Goal: Task Accomplishment & Management: Use online tool/utility

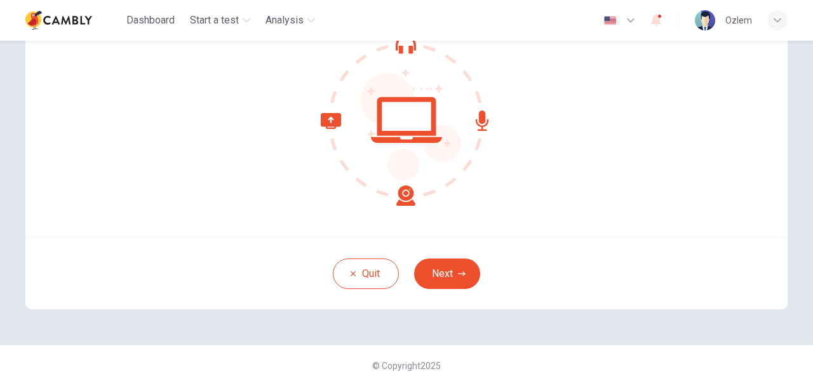
scroll to position [145, 0]
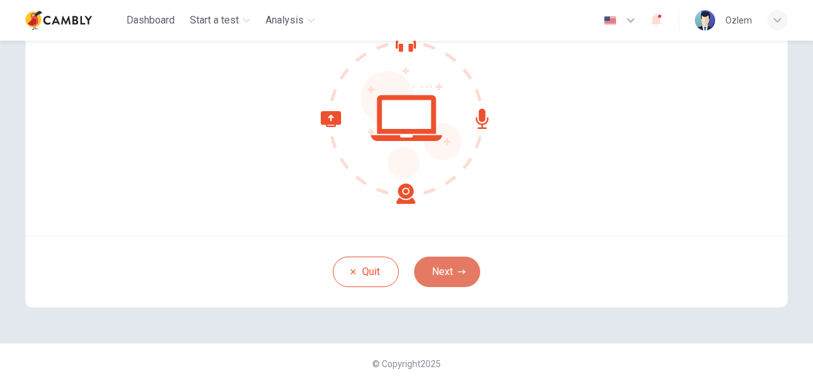
click at [440, 278] on button "Next" at bounding box center [447, 272] width 66 height 30
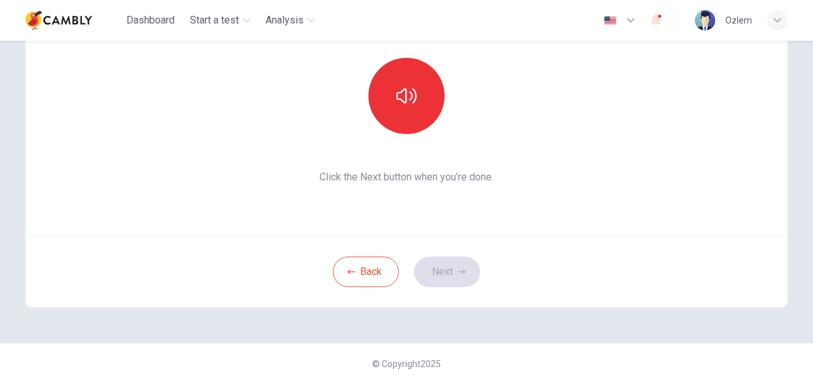
click at [612, 210] on div "This section requires audio. Click the icon to make sure you can hear the tune …" at bounding box center [406, 83] width 762 height 305
click at [446, 268] on div "Back Next" at bounding box center [406, 272] width 762 height 72
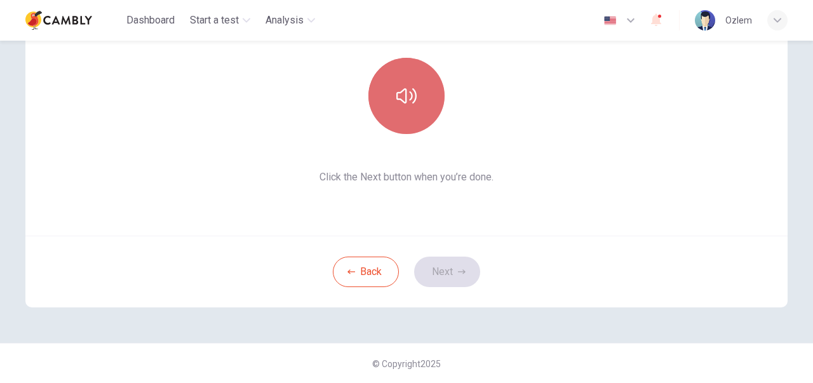
click at [406, 95] on icon "button" at bounding box center [406, 96] width 20 height 20
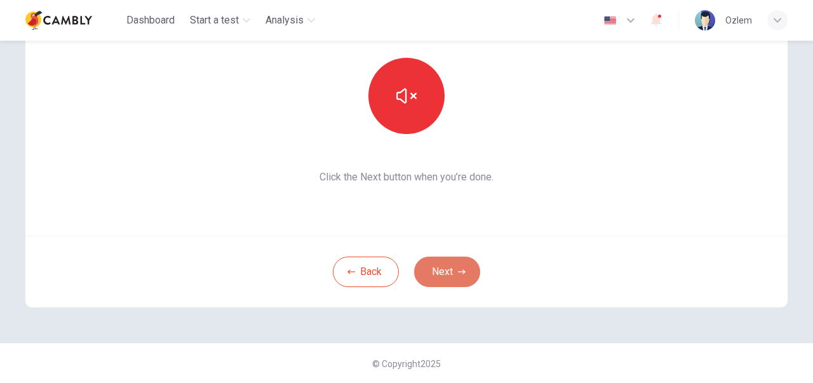
click at [442, 267] on button "Next" at bounding box center [447, 272] width 66 height 30
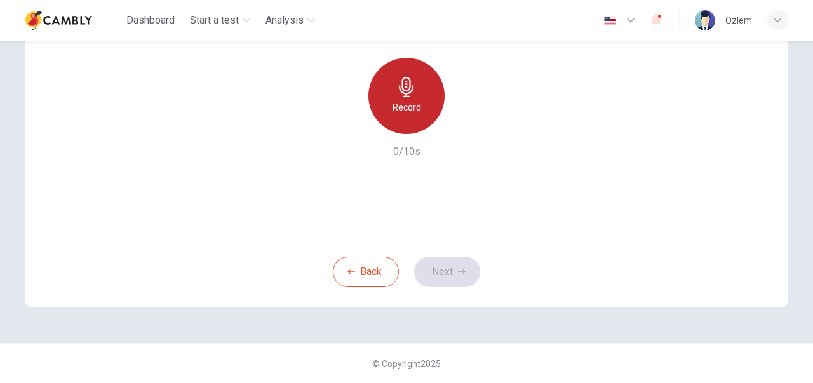
click at [400, 97] on div "Record" at bounding box center [406, 96] width 76 height 76
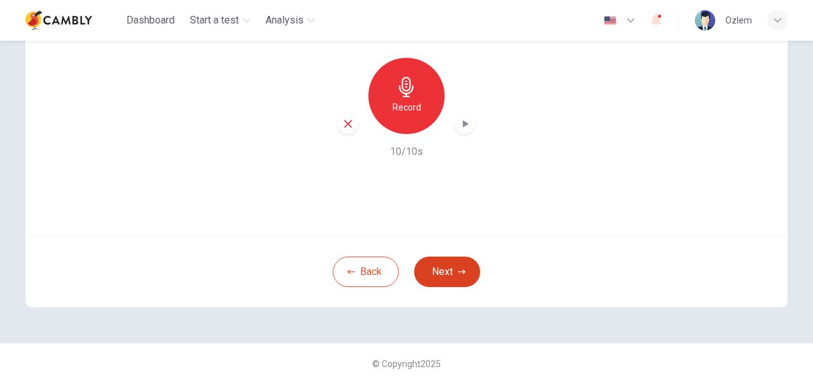
click at [451, 262] on button "Next" at bounding box center [447, 272] width 66 height 30
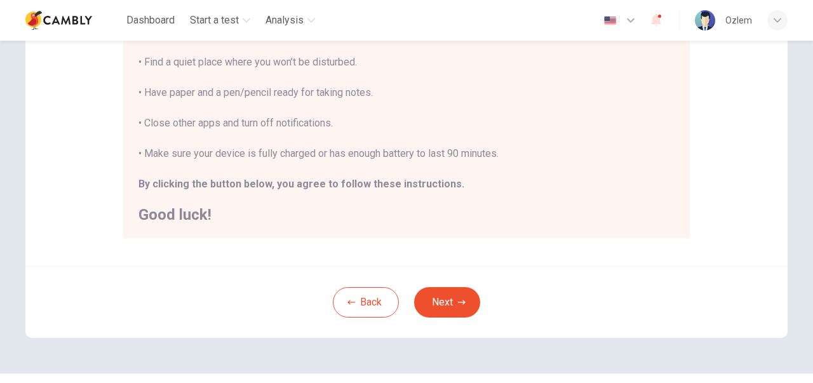
scroll to position [323, 0]
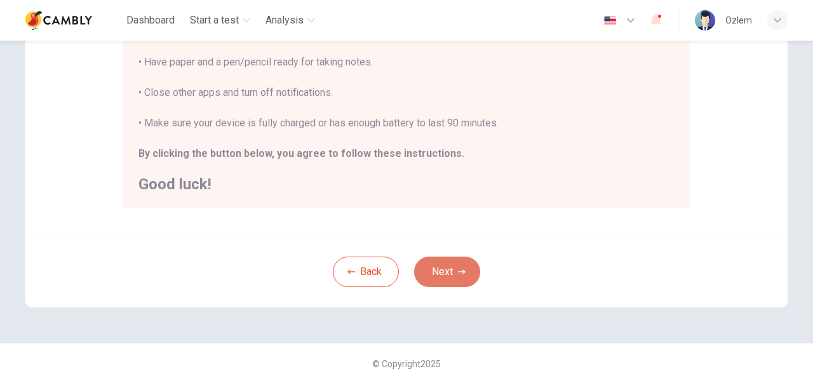
click at [445, 271] on button "Next" at bounding box center [447, 272] width 66 height 30
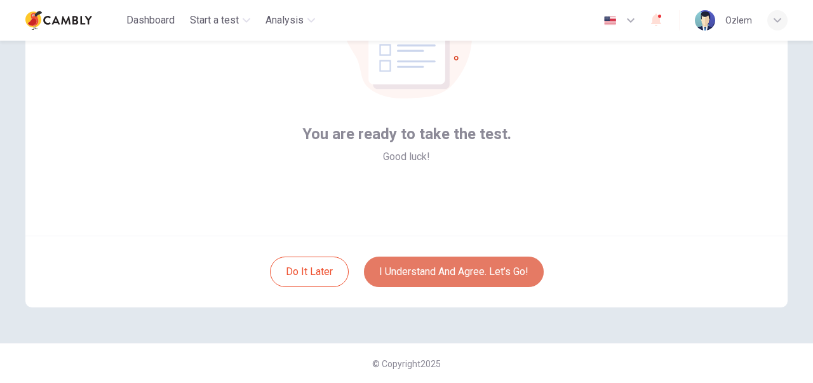
click at [448, 269] on button "I understand and agree. Let’s go!" at bounding box center [454, 272] width 180 height 30
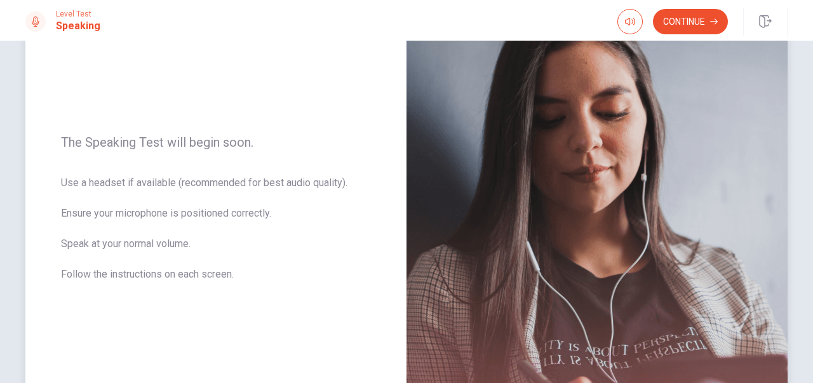
scroll to position [191, 0]
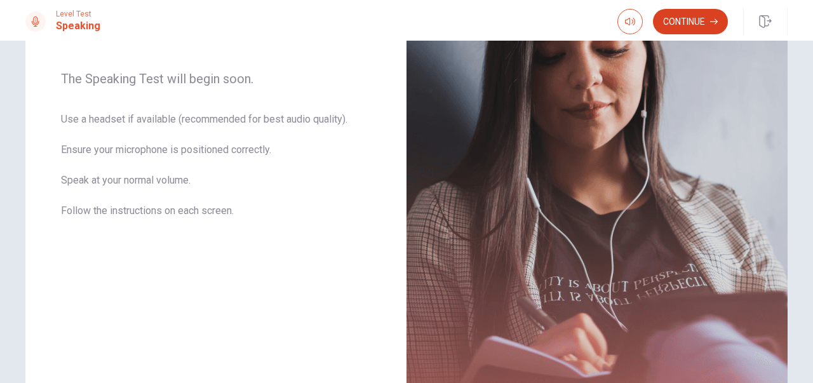
click at [682, 13] on button "Continue" at bounding box center [690, 21] width 75 height 25
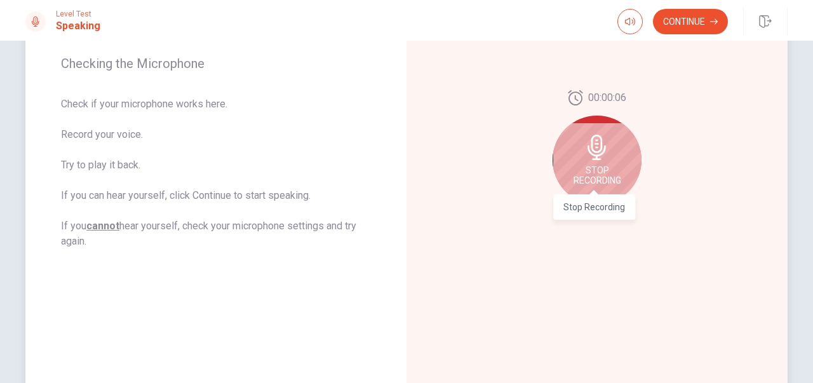
click at [589, 165] on span "Stop Recording" at bounding box center [598, 175] width 48 height 20
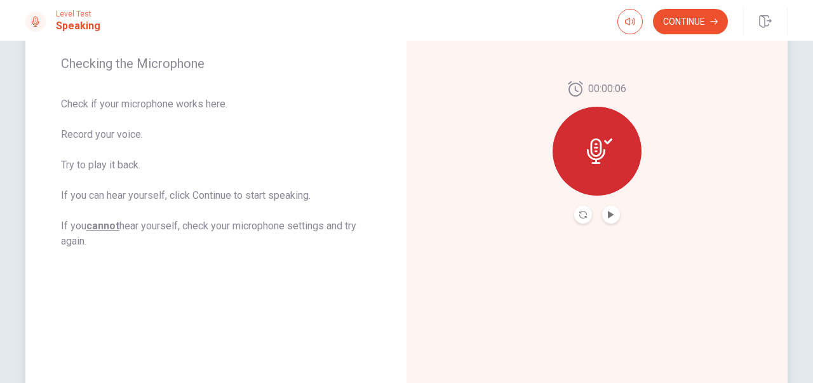
click at [603, 222] on div at bounding box center [597, 215] width 46 height 18
click at [608, 213] on icon "Play Audio" at bounding box center [611, 215] width 6 height 8
click at [685, 22] on button "Continue" at bounding box center [690, 21] width 75 height 25
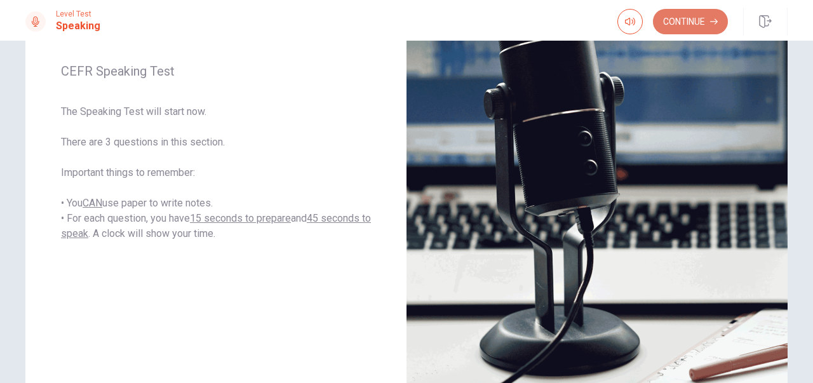
click at [685, 23] on button "Continue" at bounding box center [690, 21] width 75 height 25
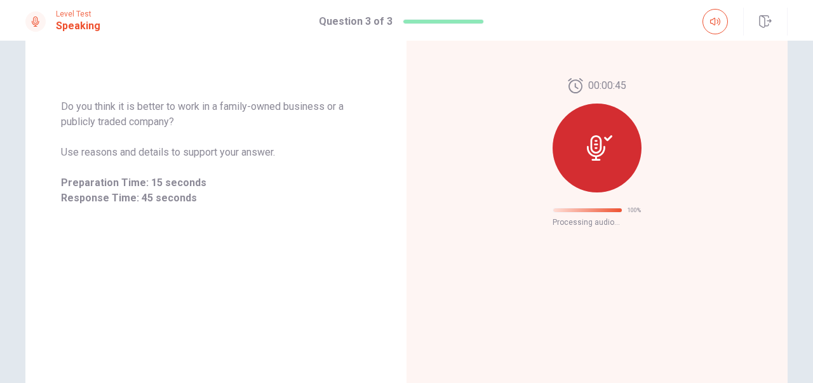
scroll to position [79, 0]
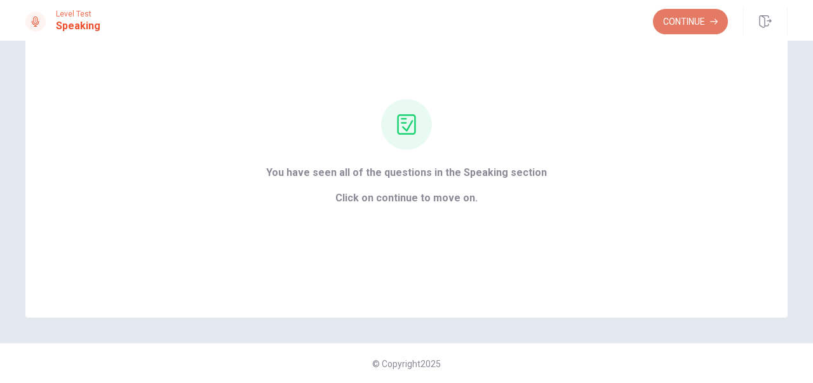
click at [711, 11] on button "Continue" at bounding box center [690, 21] width 75 height 25
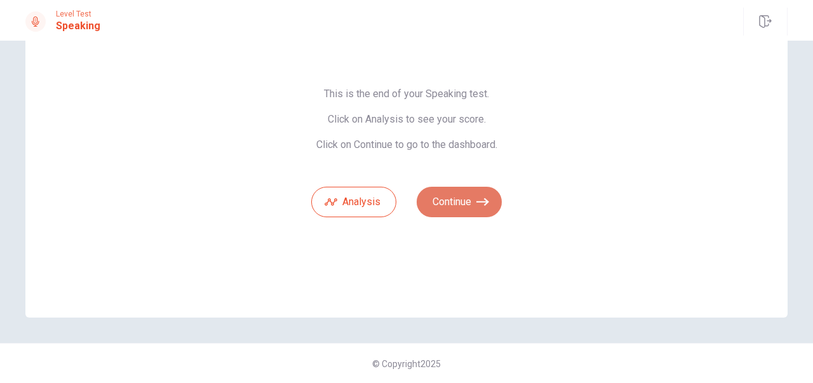
click at [443, 200] on button "Continue" at bounding box center [459, 202] width 85 height 30
